Goal: Task Accomplishment & Management: Complete application form

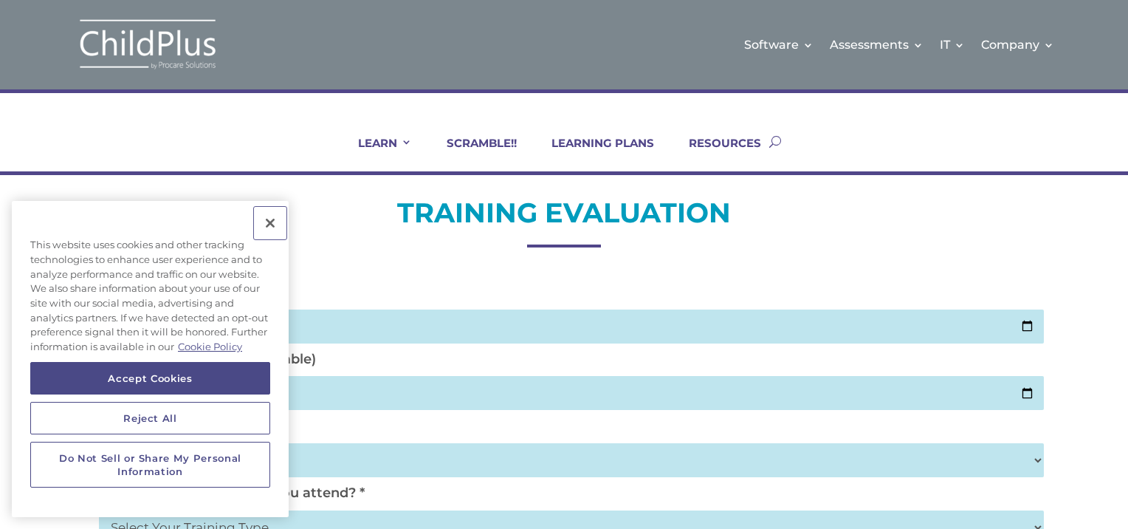
click at [272, 224] on button "Close" at bounding box center [270, 223] width 32 height 32
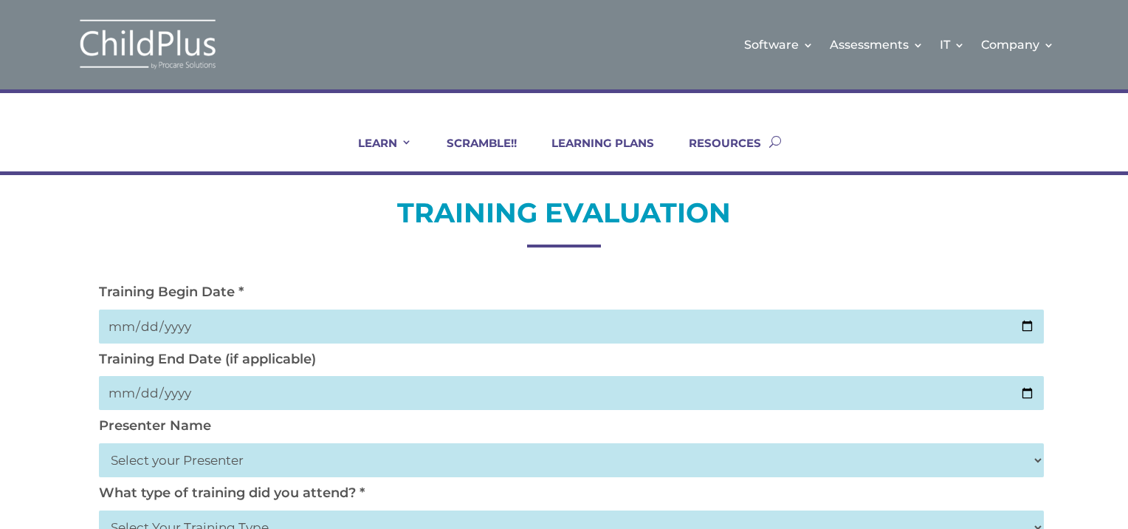
click at [176, 332] on input "date" at bounding box center [571, 326] width 945 height 34
click at [1027, 325] on input "date" at bounding box center [571, 326] width 945 height 34
type input "[DATE]"
click at [1031, 395] on input "date" at bounding box center [571, 393] width 945 height 34
type input "[DATE]"
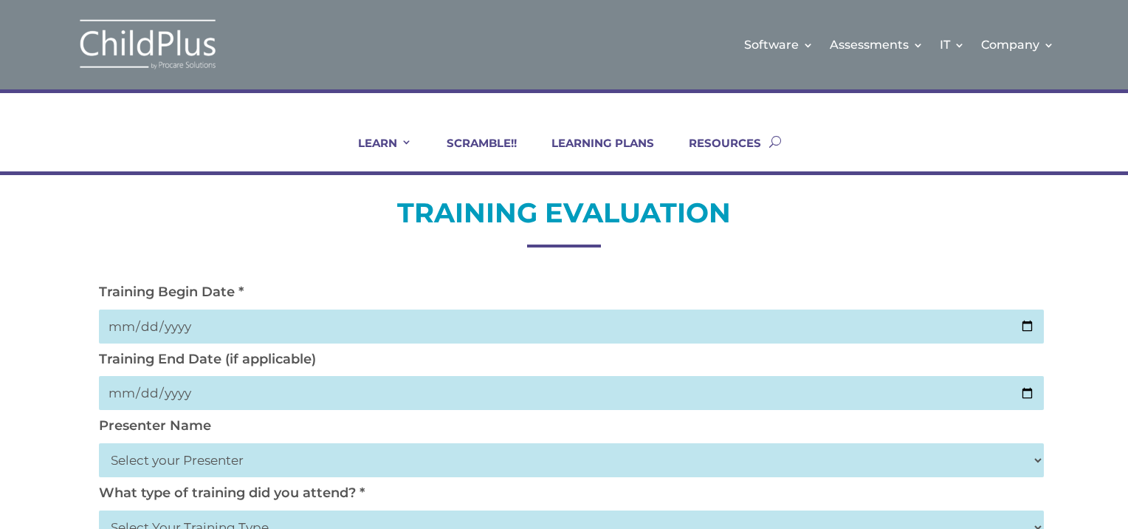
click at [224, 460] on select "Select your Presenter [PERSON_NAME] [PERSON_NAME] [PERSON_NAME] [PERSON_NAME] […" at bounding box center [571, 460] width 945 height 34
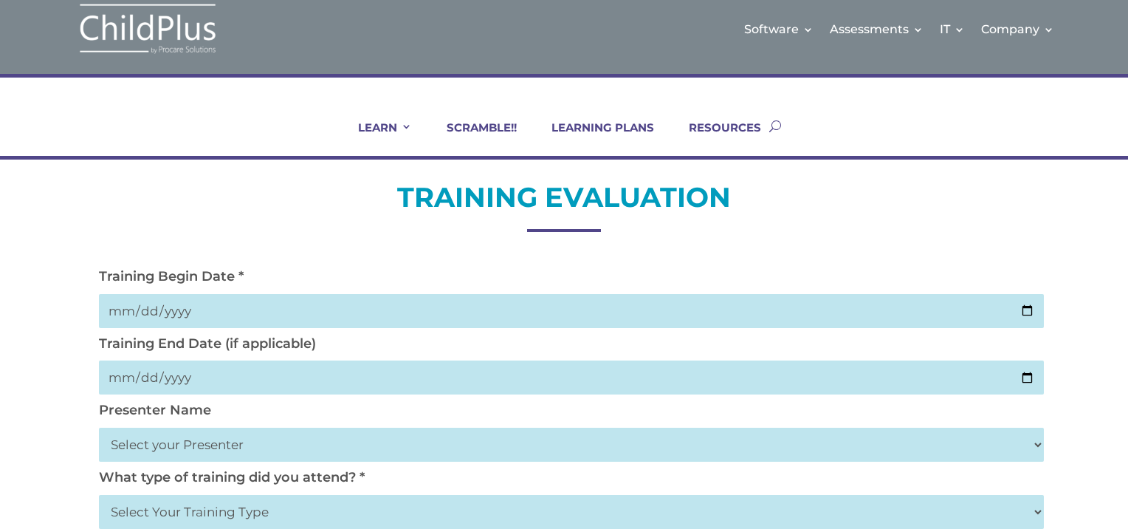
click at [219, 526] on select "Select Your Training Type On-site (at your agency) Virtual Visit Live Group Web…" at bounding box center [571, 512] width 945 height 34
select select "Virtual Visit"
click at [99, 495] on select "Select Your Training Type On-site (at your agency) Virtual Visit Live Group Web…" at bounding box center [571, 512] width 945 height 34
click at [1113, 108] on div "LEARN IN-PERSON Consulting On-site Events Summit Scramble!! ONLINE Courses Cert…" at bounding box center [564, 117] width 1128 height 86
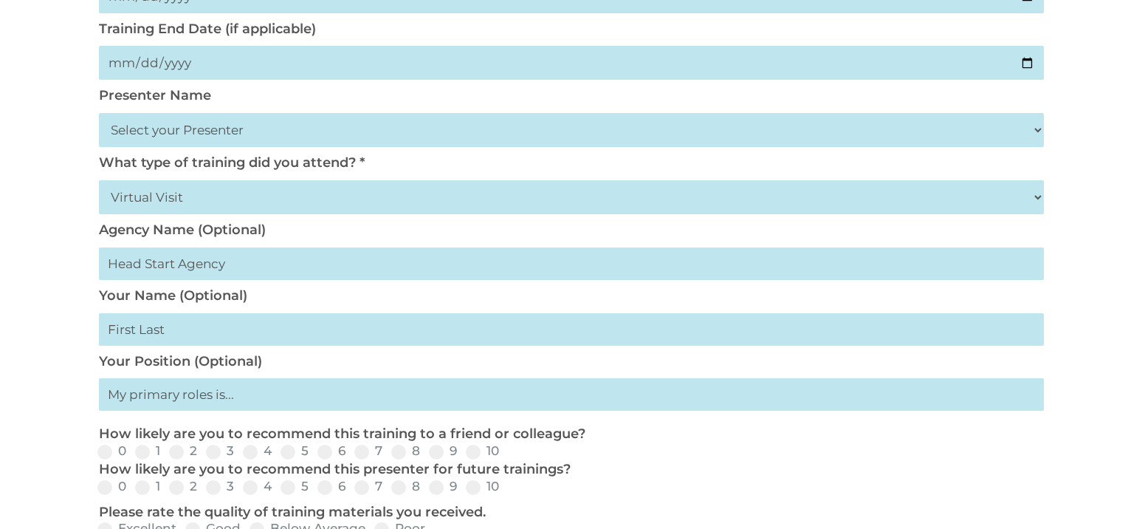
scroll to position [326, 0]
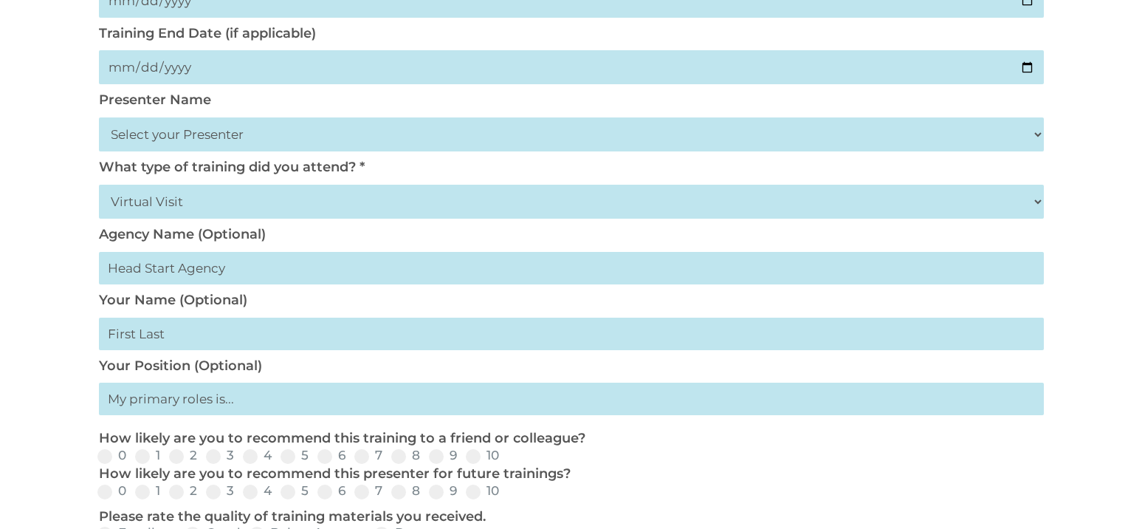
click at [129, 337] on input "text" at bounding box center [571, 333] width 945 height 32
type input "[PERSON_NAME]"
click at [149, 406] on input "text" at bounding box center [571, 398] width 945 height 32
type input "ECE INTERIM Specialist"
click at [439, 459] on span at bounding box center [436, 456] width 15 height 15
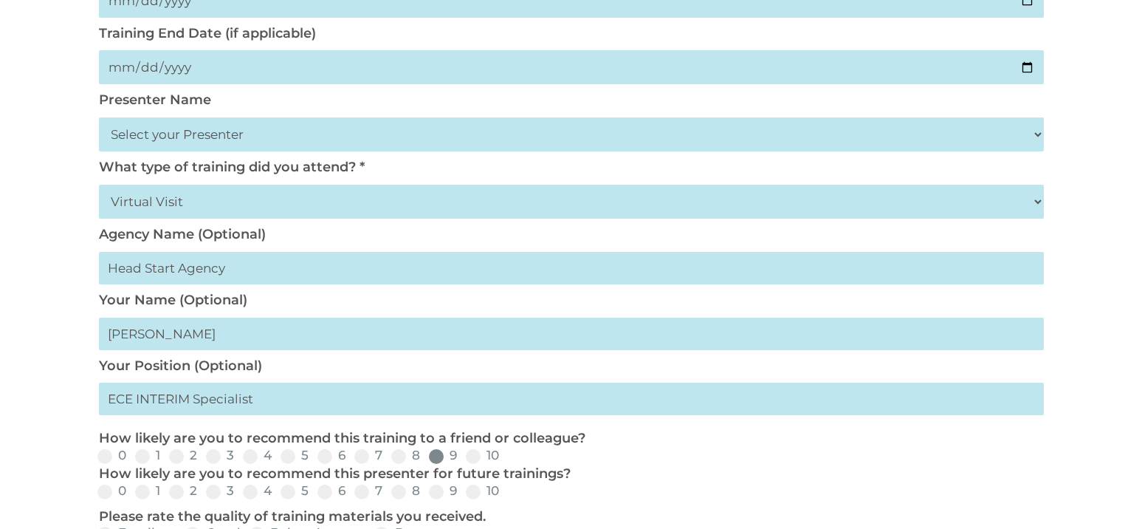
click at [464, 459] on input "9" at bounding box center [469, 461] width 10 height 10
radio input "true"
click at [1113, 294] on div "TRAINING EVALUATION Training Begin Date * [DATE] Training End Date (if applicab…" at bounding box center [564, 411] width 1128 height 1124
click at [434, 492] on span at bounding box center [436, 491] width 15 height 15
click at [464, 492] on input "9" at bounding box center [469, 497] width 10 height 10
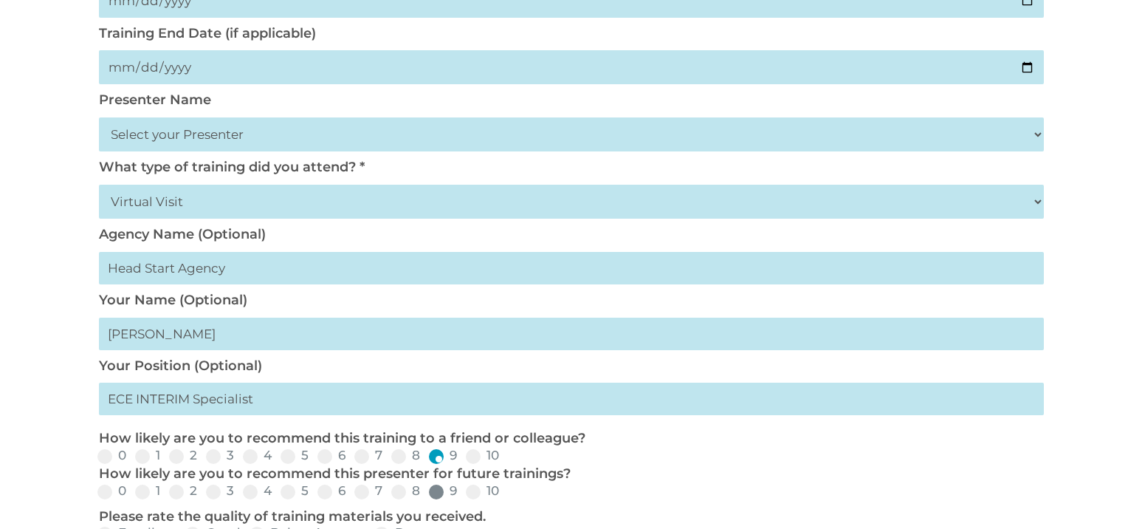
radio input "true"
click at [507, 492] on input "10" at bounding box center [512, 497] width 10 height 10
radio input "true"
click at [134, 492] on input "0" at bounding box center [139, 497] width 10 height 10
radio input "true"
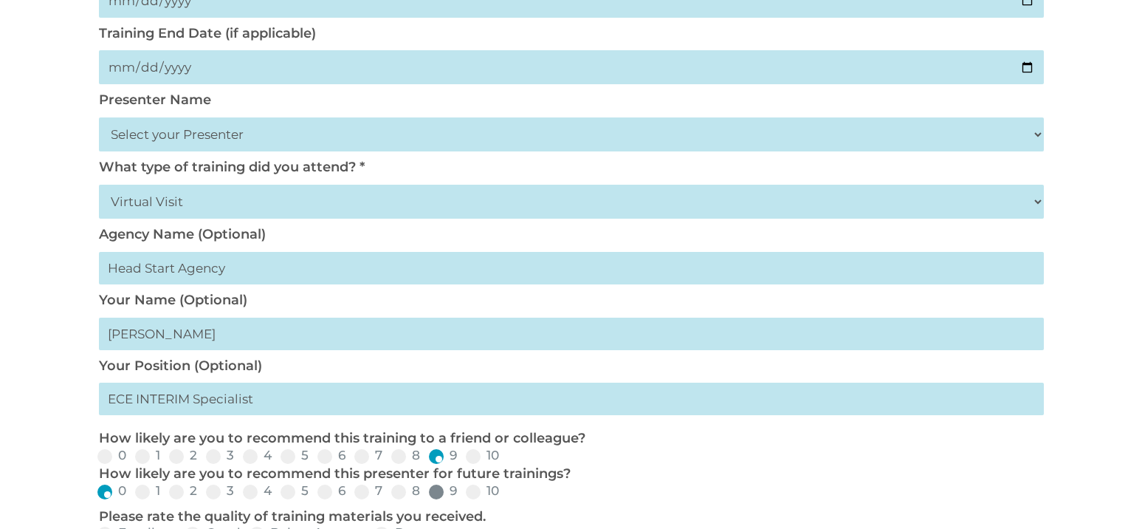
click at [168, 492] on input "1" at bounding box center [173, 497] width 10 height 10
radio input "true"
click at [205, 492] on input "2" at bounding box center [210, 497] width 10 height 10
radio input "true"
click at [241, 492] on input "3" at bounding box center [246, 497] width 10 height 10
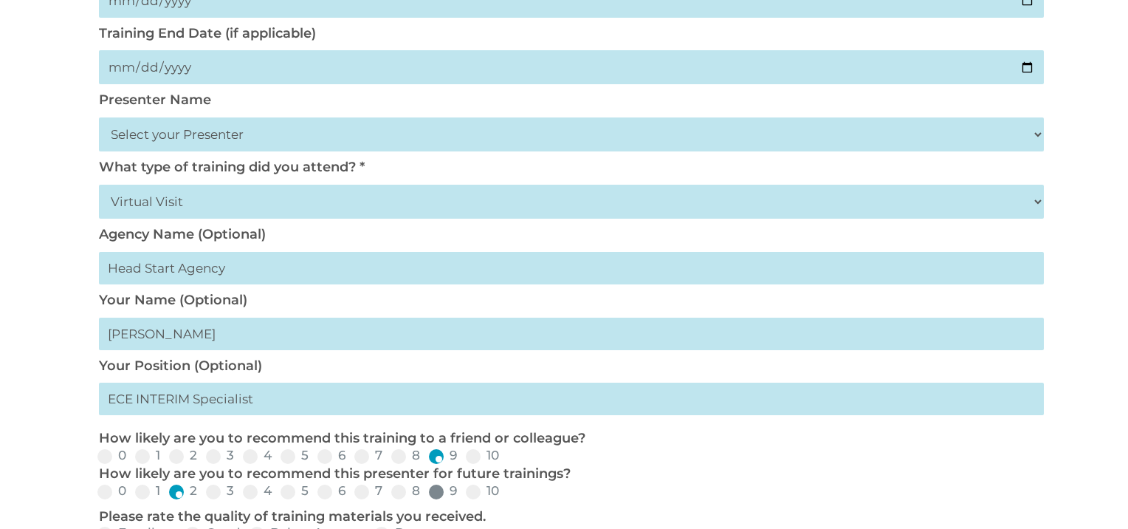
radio input "true"
click at [279, 492] on input "4" at bounding box center [284, 497] width 10 height 10
radio input "true"
click at [316, 492] on input "5" at bounding box center [321, 497] width 10 height 10
radio input "true"
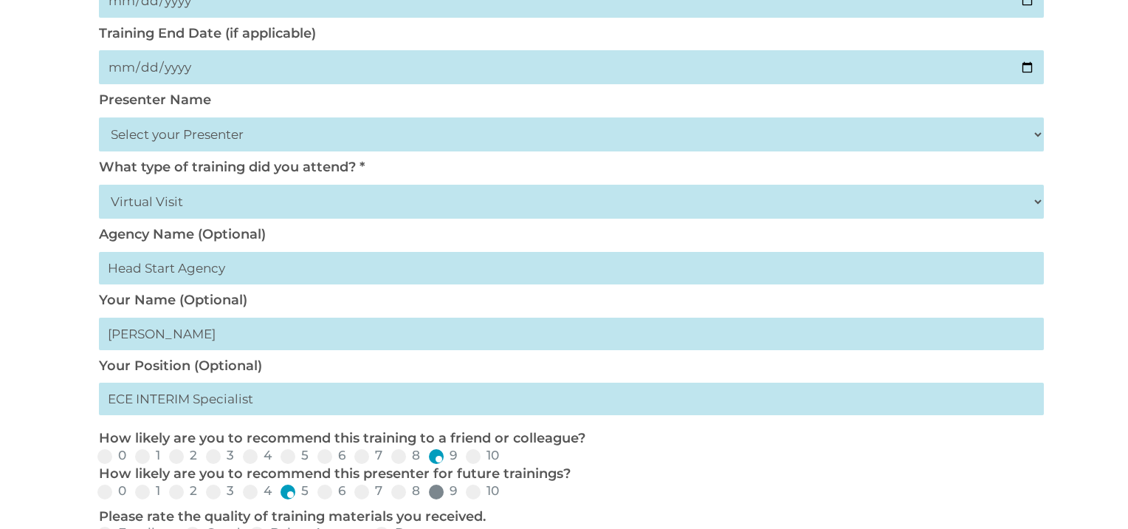
click at [353, 492] on input "6" at bounding box center [358, 497] width 10 height 10
radio input "true"
click at [390, 492] on input "7" at bounding box center [395, 497] width 10 height 10
radio input "true"
click at [428, 492] on input "8" at bounding box center [433, 497] width 10 height 10
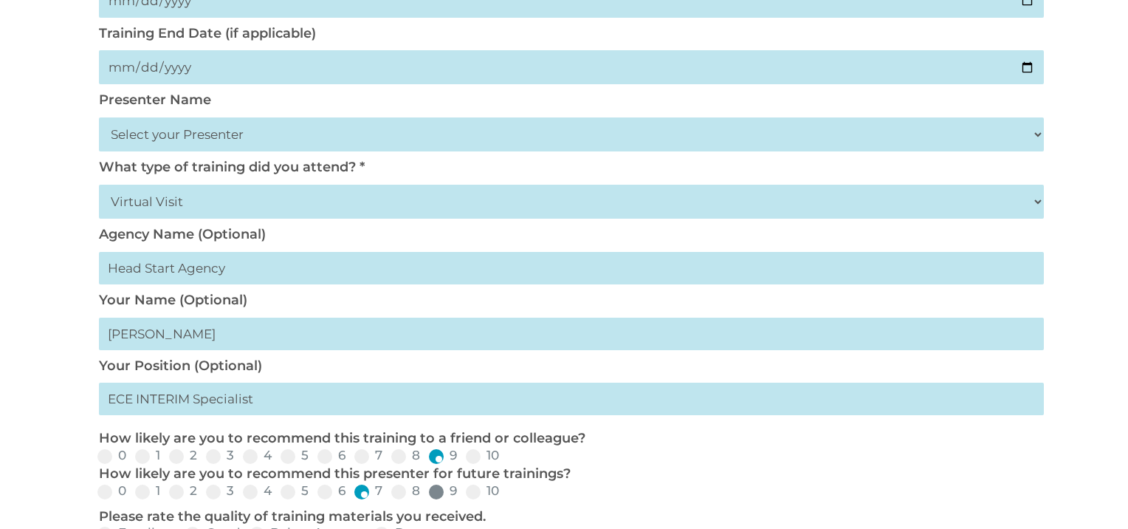
radio input "true"
click at [464, 492] on input "9" at bounding box center [469, 497] width 10 height 10
radio input "true"
click at [1127, 227] on html "Software Learn More Features Schedule A Demo Getting Started Assessments Learn …" at bounding box center [564, 452] width 1128 height 1556
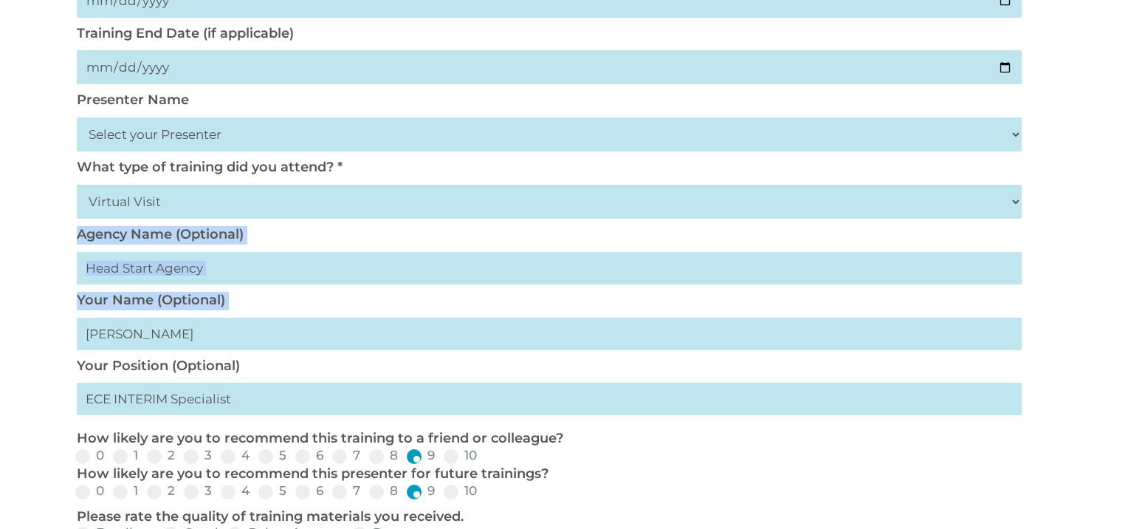
drag, startPoint x: 1125, startPoint y: 225, endPoint x: 1130, endPoint y: 317, distance: 92.4
click at [1127, 317] on html "Software Learn More Features Schedule A Demo Getting Started Assessments Learn …" at bounding box center [564, 452] width 1128 height 1556
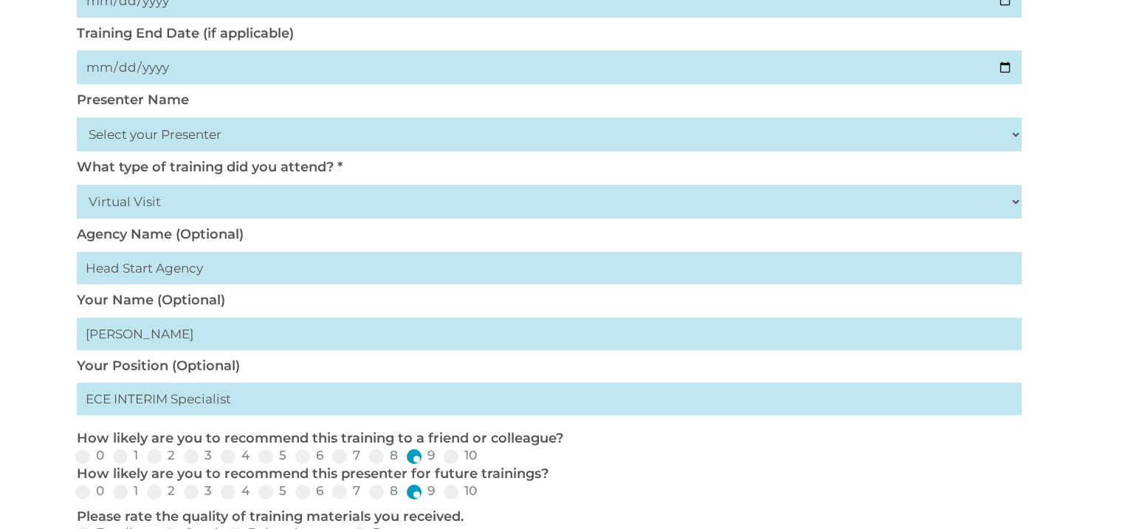
click at [794, 453] on div "0 1 2 3 4 5 6 7 8 9 10" at bounding box center [541, 456] width 945 height 18
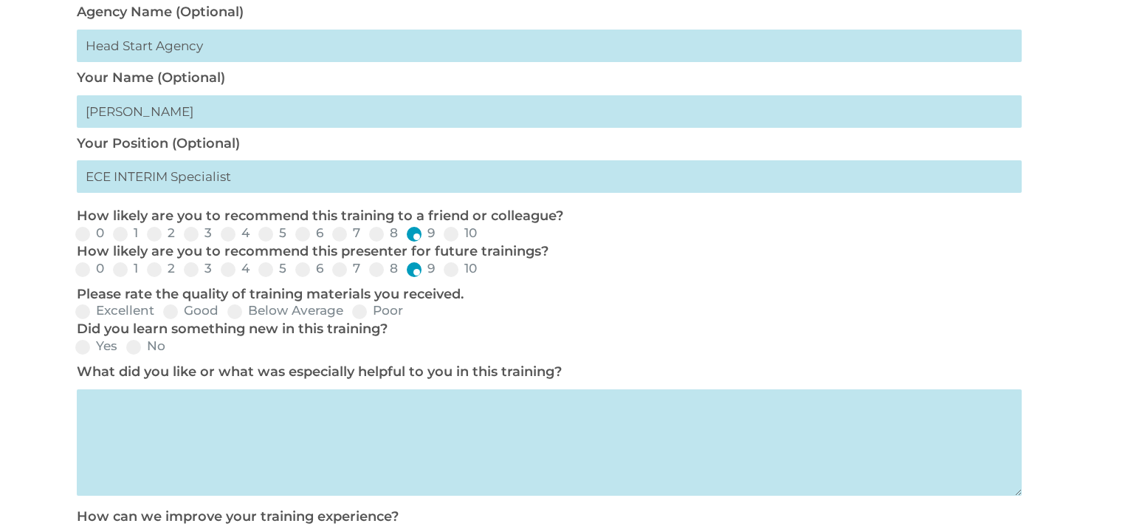
scroll to position [552, 0]
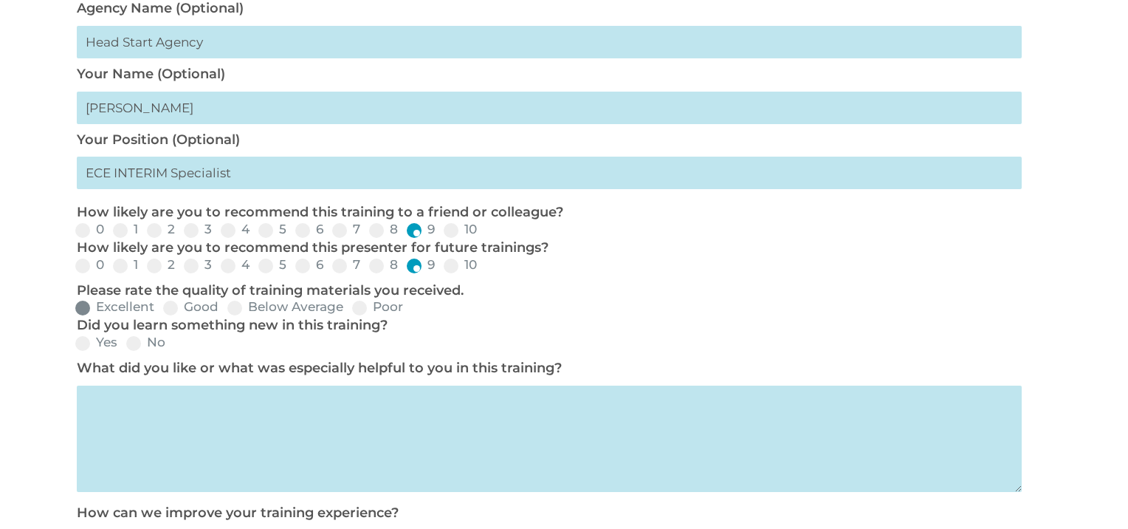
click at [83, 307] on span at bounding box center [82, 308] width 15 height 15
click at [162, 308] on input "Excellent" at bounding box center [167, 313] width 10 height 10
radio input "true"
click at [85, 348] on span at bounding box center [82, 343] width 15 height 15
click at [125, 348] on input "Yes" at bounding box center [130, 348] width 10 height 10
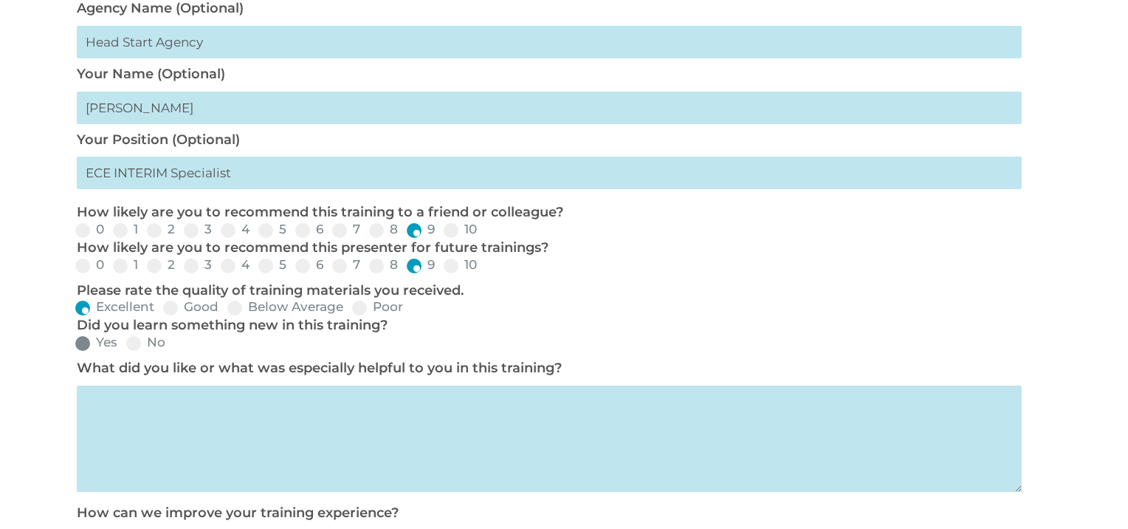
radio input "true"
click at [123, 395] on textarea at bounding box center [549, 438] width 945 height 106
click at [270, 399] on textarea "To have access to videos to able use" at bounding box center [549, 438] width 945 height 106
click at [317, 407] on textarea "To have access to videos to be able use" at bounding box center [549, 438] width 945 height 106
click at [318, 407] on textarea "To have access to videos to be able use" at bounding box center [549, 438] width 945 height 106
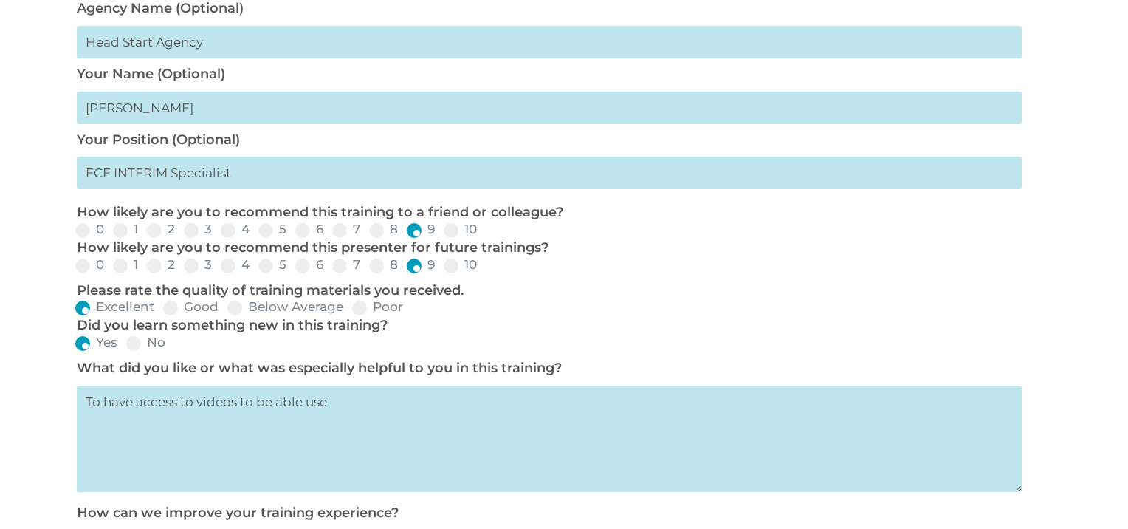
type textarea "To have access to videos to be able use"
drag, startPoint x: 1098, startPoint y: 290, endPoint x: 1103, endPoint y: 276, distance: 15.0
click at [1098, 290] on div "TRAINING EVALUATION Training Begin Date * [DATE] Training End Date (if applicab…" at bounding box center [542, 185] width 1128 height 1124
drag, startPoint x: 1116, startPoint y: 207, endPoint x: 1117, endPoint y: 142, distance: 65.0
click at [1117, 142] on div "Software Learn More Features Schedule A Demo Getting Started Assessments Learn …" at bounding box center [564, 226] width 1128 height 1556
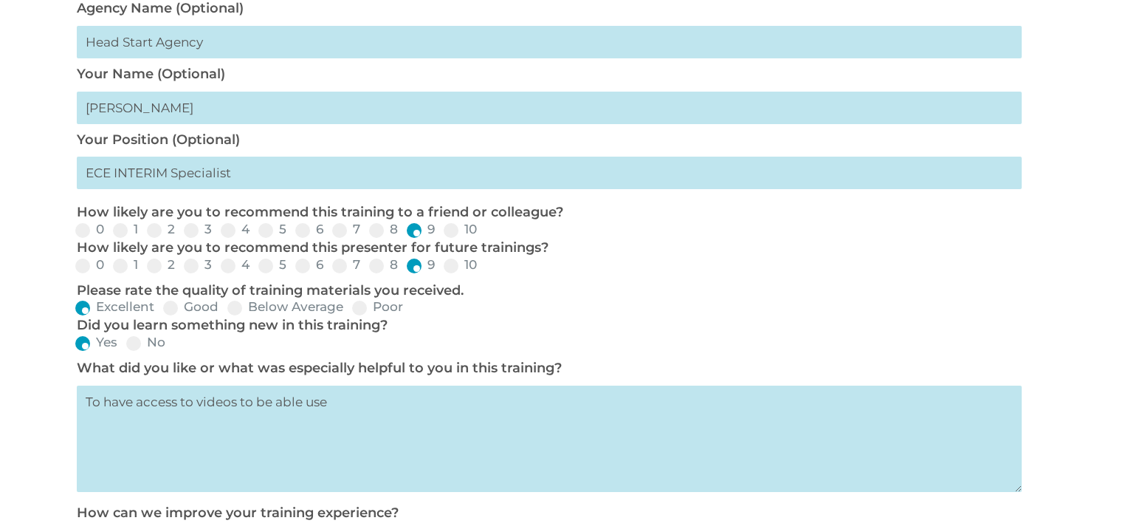
drag, startPoint x: 1117, startPoint y: 142, endPoint x: 1081, endPoint y: 55, distance: 93.7
click at [1081, 55] on div "TRAINING EVALUATION Training Begin Date * [DATE] Training End Date (if applicab…" at bounding box center [542, 185] width 1128 height 1124
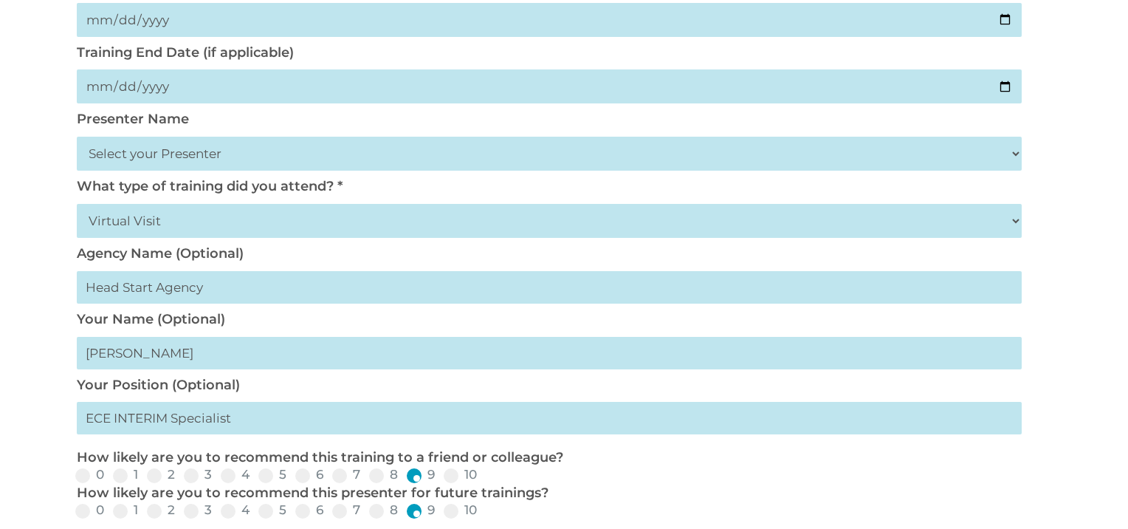
scroll to position [305, 0]
click at [1015, 157] on select "Select your Presenter [PERSON_NAME] [PERSON_NAME] [PERSON_NAME] [PERSON_NAME] […" at bounding box center [549, 155] width 945 height 34
select select "[PERSON_NAME]"
click at [77, 138] on select "Select your Presenter [PERSON_NAME] [PERSON_NAME] [PERSON_NAME] [PERSON_NAME] […" at bounding box center [549, 155] width 945 height 34
click at [1119, 168] on div "Software Learn More Features Schedule A Demo Getting Started Assessments Learn …" at bounding box center [564, 473] width 1128 height 1556
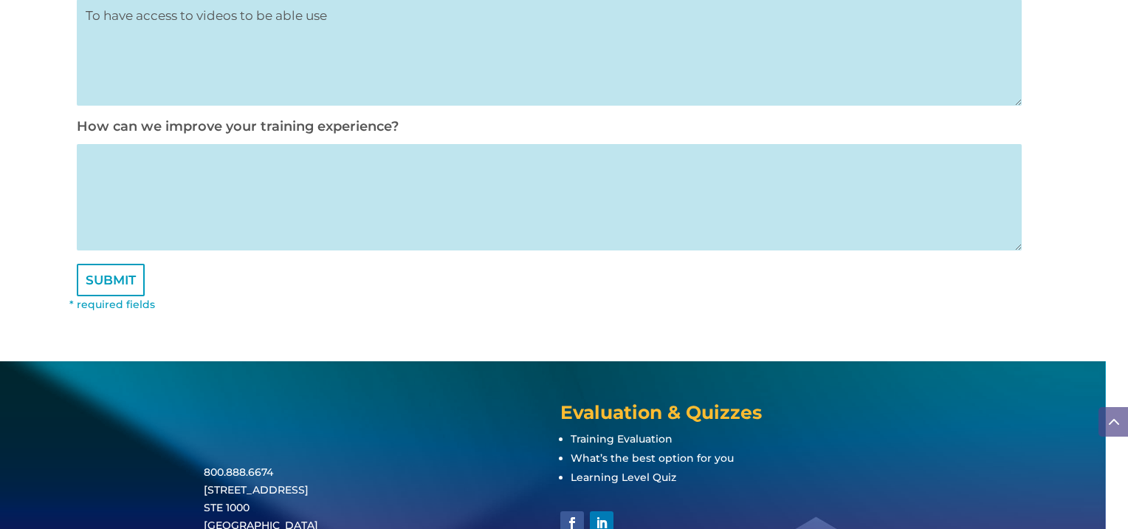
scroll to position [902, 0]
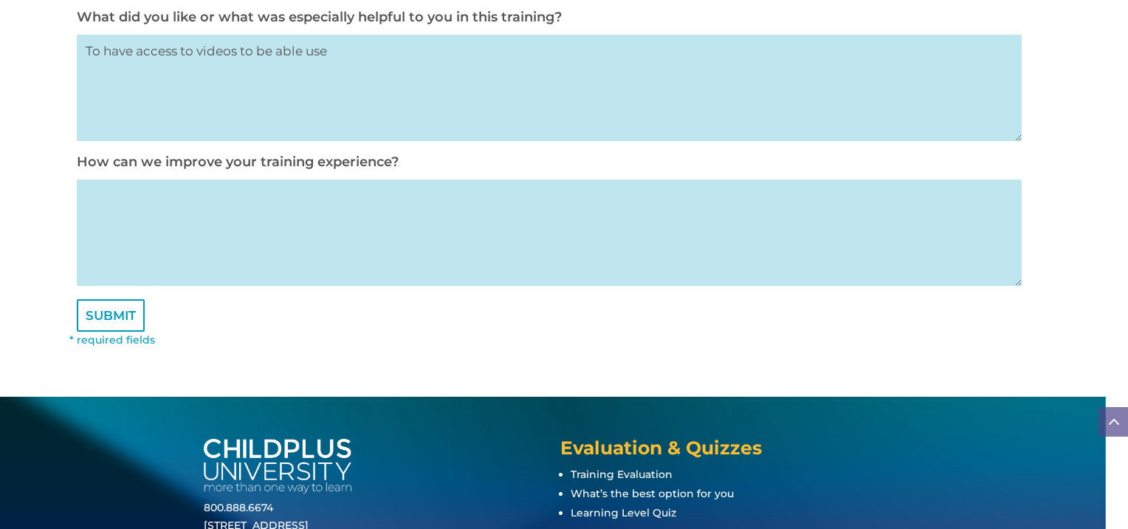
click at [155, 202] on textarea at bounding box center [549, 232] width 945 height 106
type textarea "it was good"
click at [126, 327] on input "SUBMIT" at bounding box center [111, 315] width 68 height 32
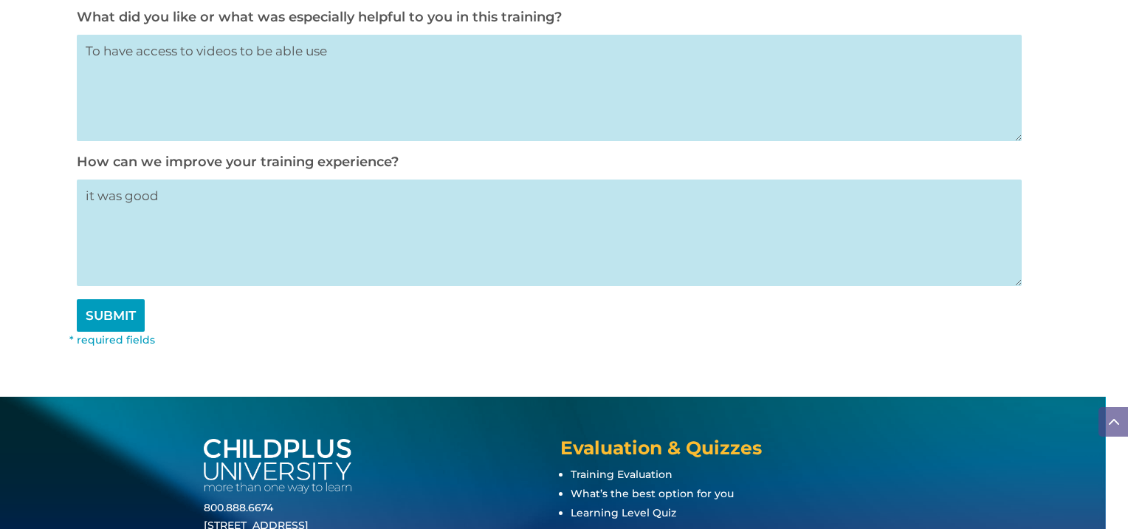
click at [120, 325] on input "SUBMIT" at bounding box center [111, 315] width 68 height 32
